Goal: Register for event/course

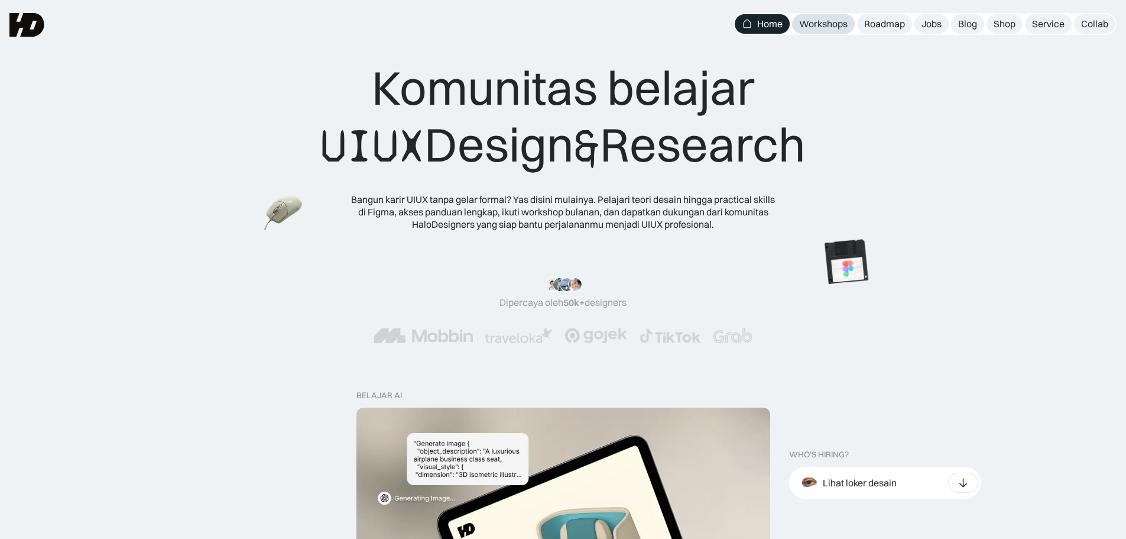
click at [831, 26] on div "Workshops" at bounding box center [823, 24] width 48 height 12
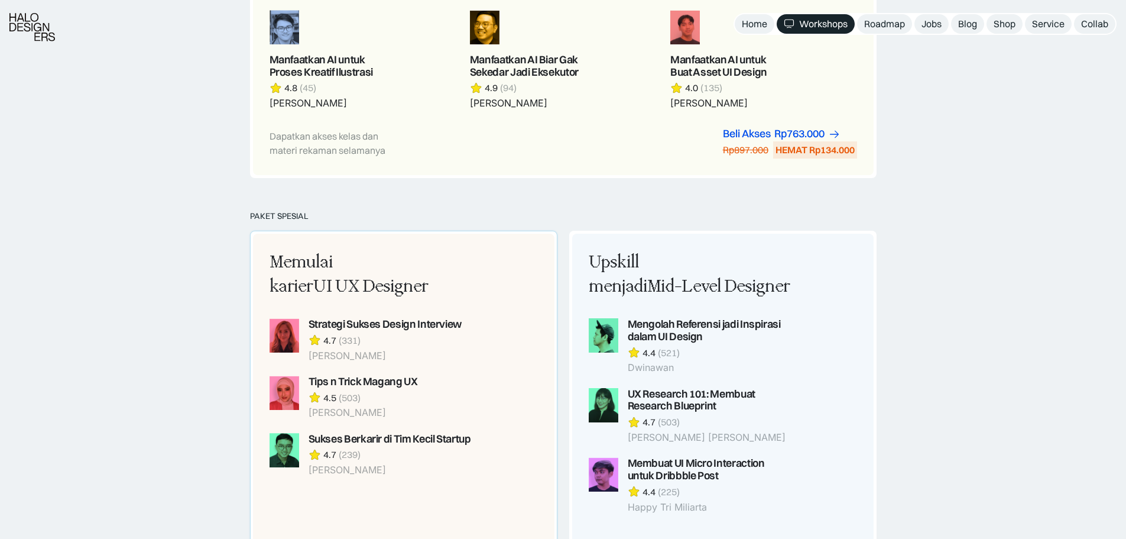
scroll to position [1005, 0]
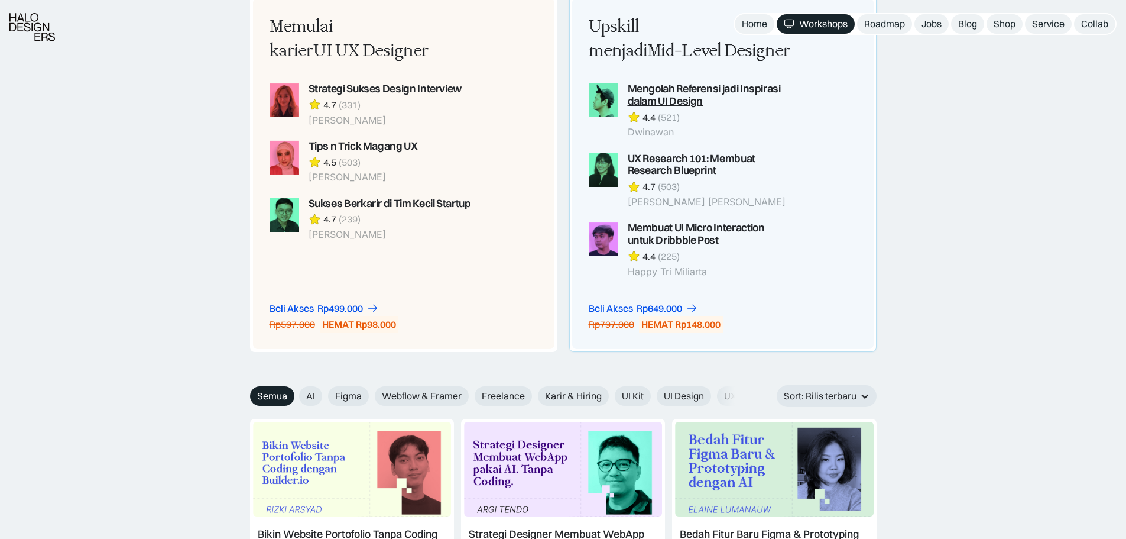
click at [649, 85] on div "Mengolah Referensi jadi Inspirasi dalam UI Design" at bounding box center [710, 95] width 164 height 25
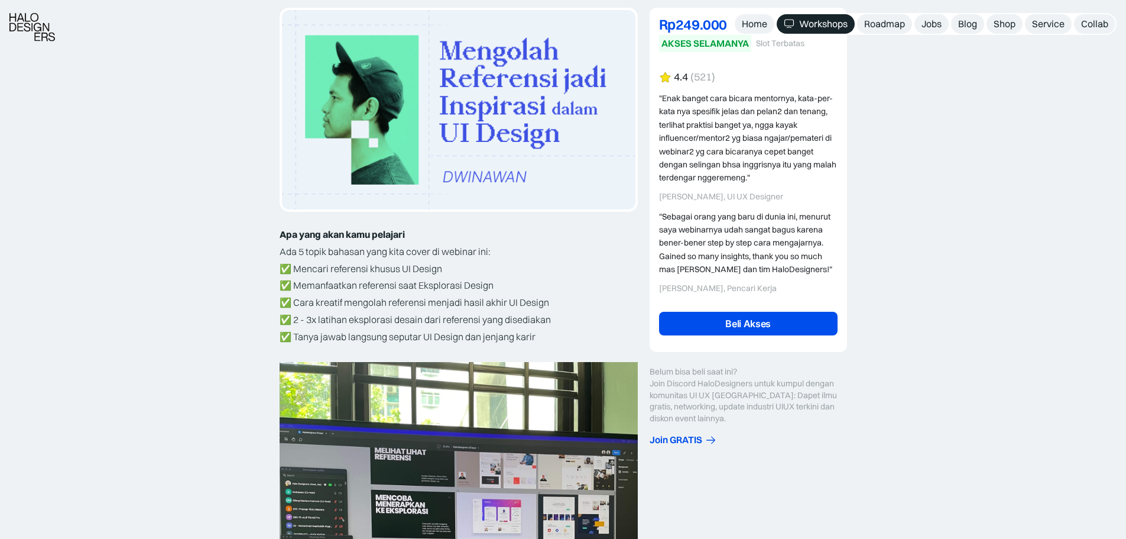
scroll to position [237, 0]
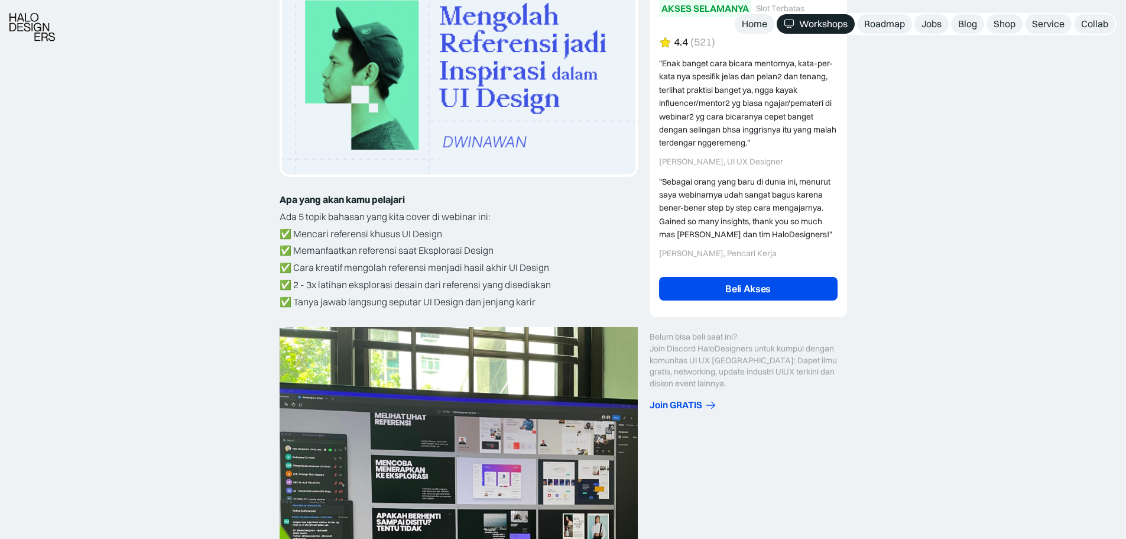
click at [734, 287] on link "Beli Akses" at bounding box center [748, 289] width 179 height 24
